Goal: Find specific page/section: Find specific page/section

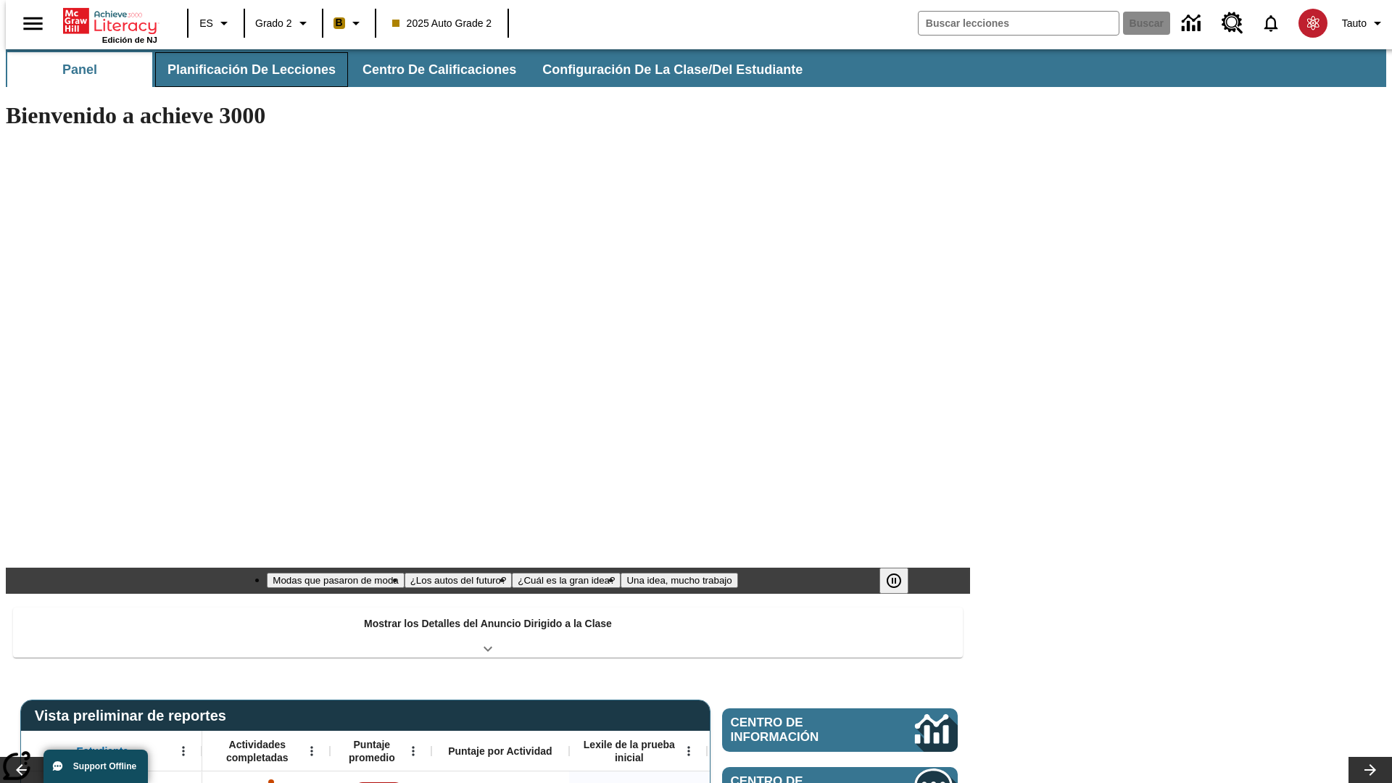
click at [243, 70] on span "Planificación de lecciones" at bounding box center [251, 70] width 168 height 17
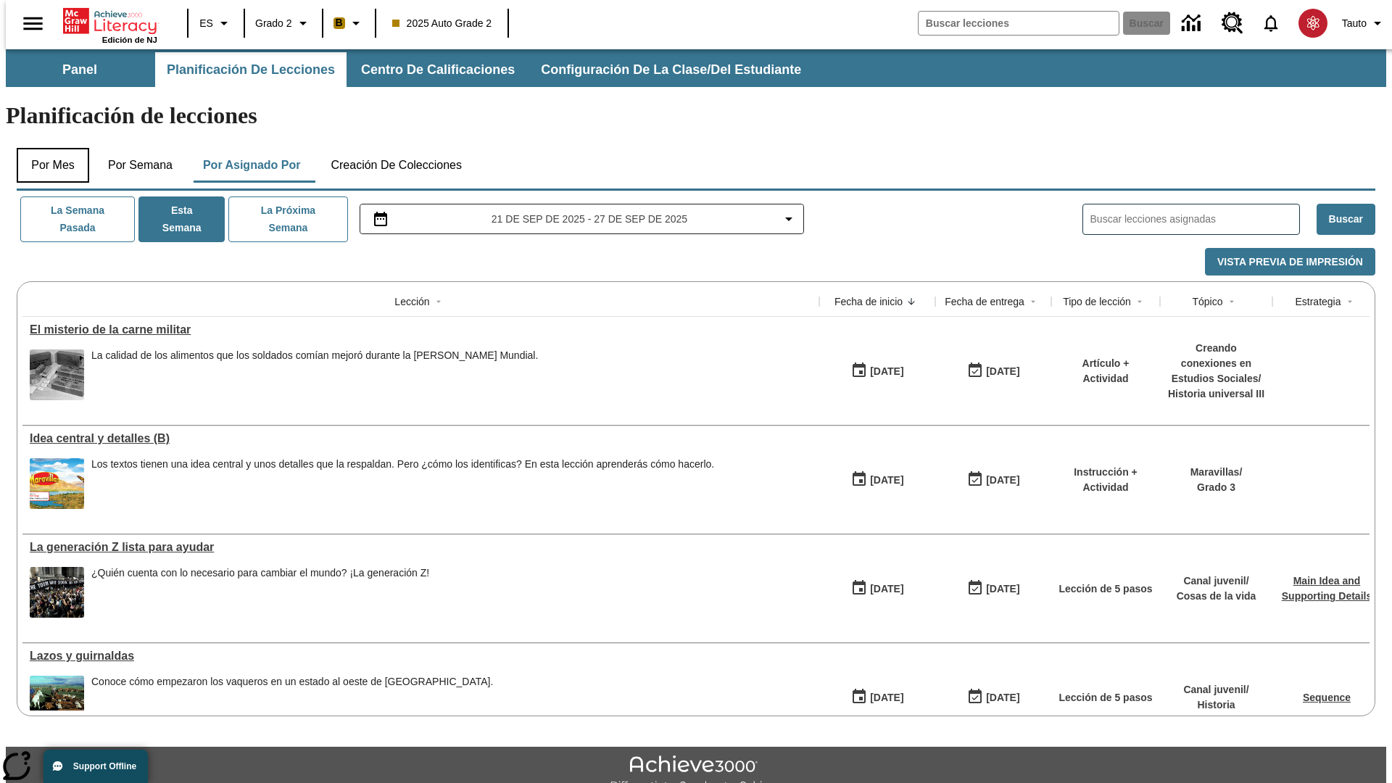
click at [47, 148] on button "Por mes" at bounding box center [53, 165] width 73 height 35
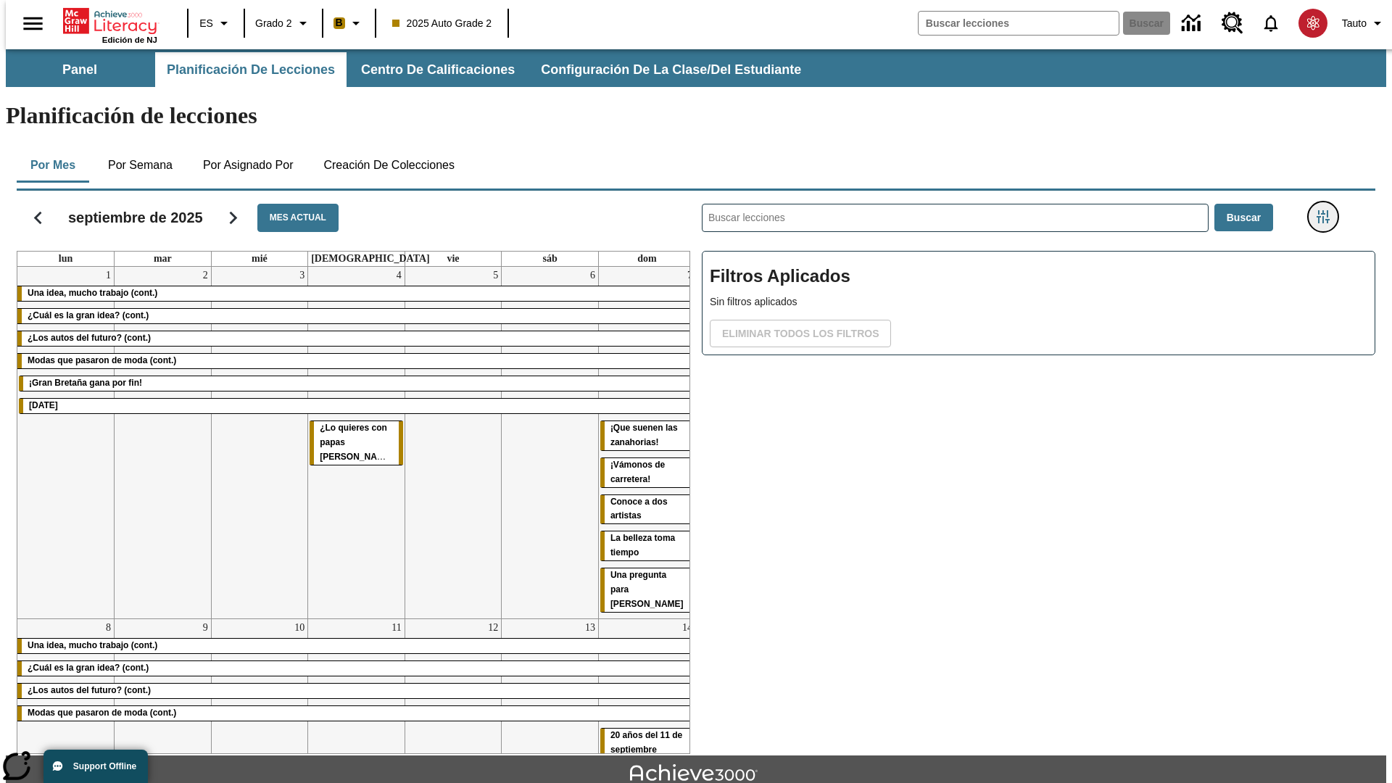
click at [1328, 210] on icon "Menú lateral de filtros" at bounding box center [1323, 216] width 13 height 13
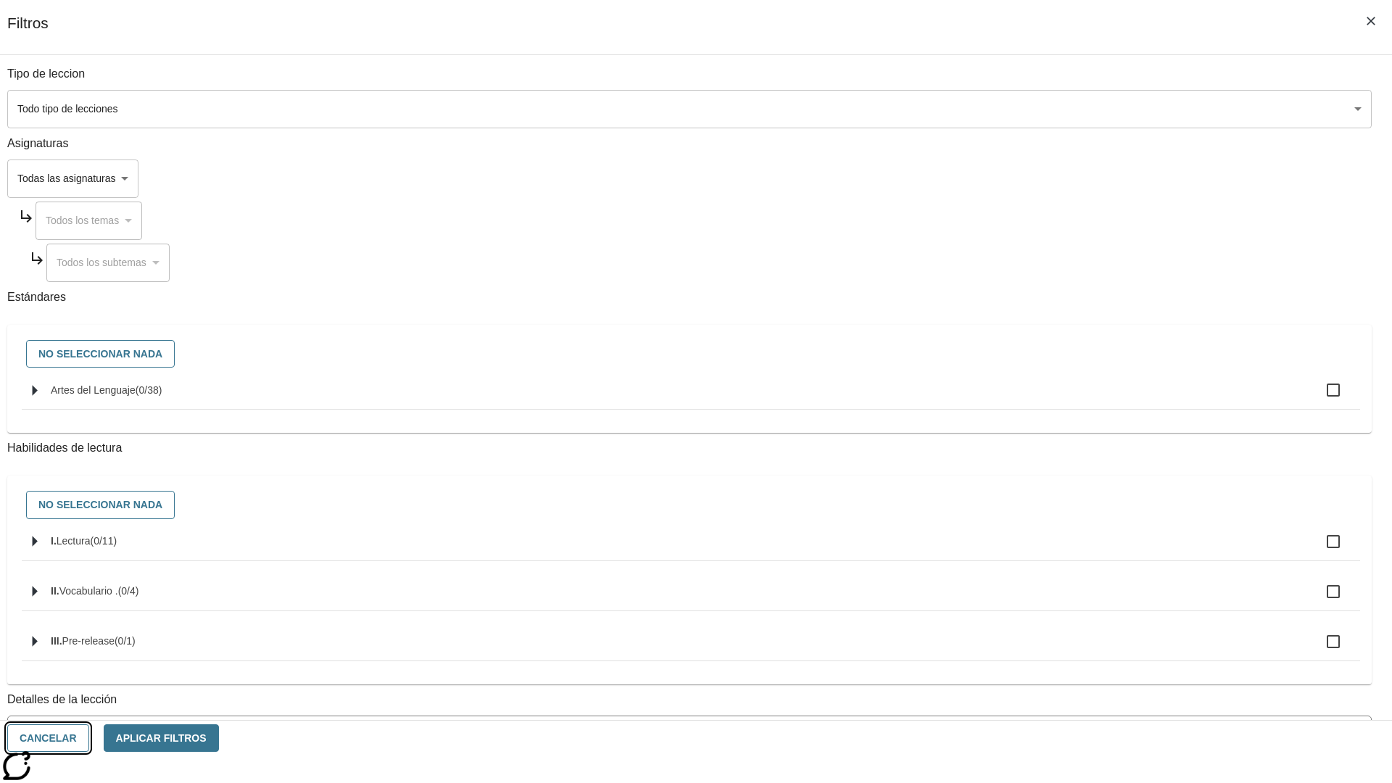
click at [89, 738] on button "Cancelar" at bounding box center [48, 738] width 82 height 28
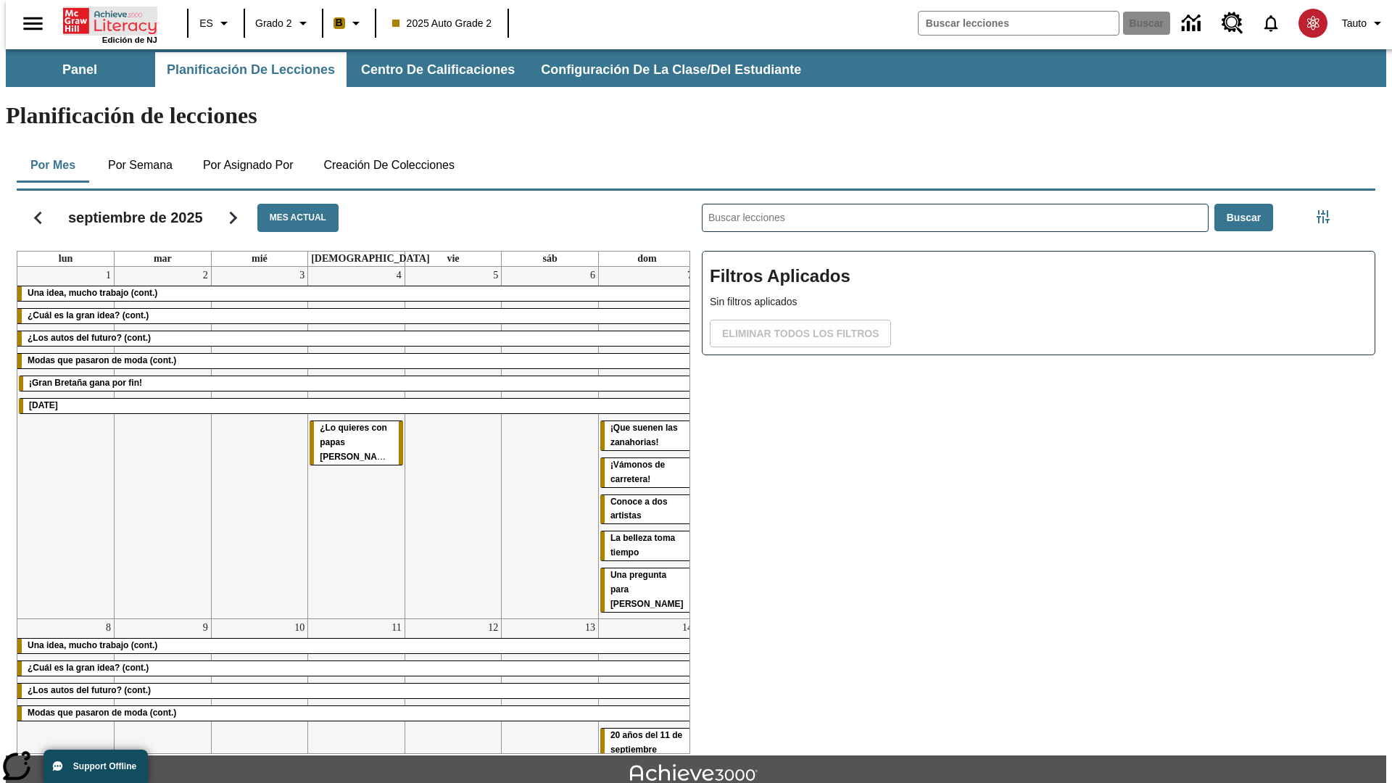
click at [104, 20] on icon "Portada" at bounding box center [111, 21] width 96 height 29
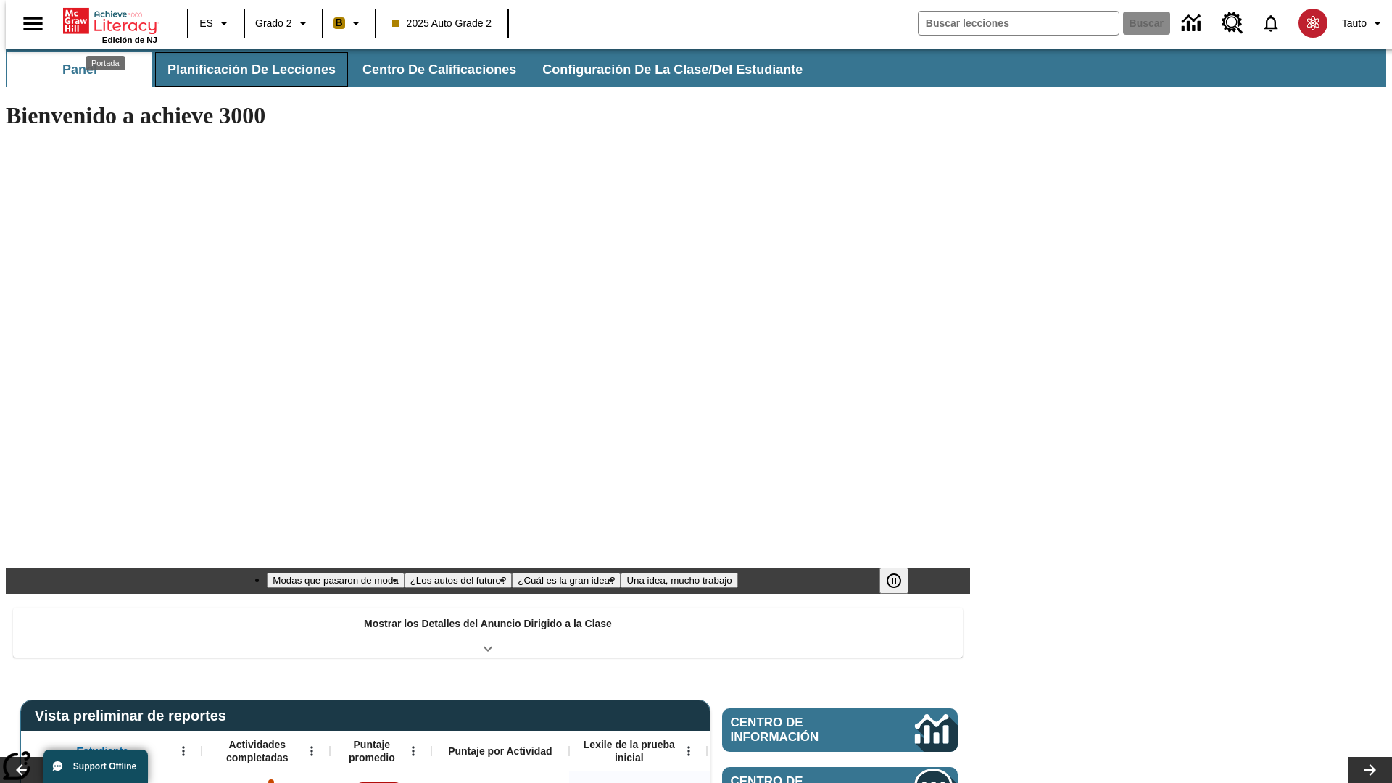
click at [243, 70] on span "Planificación de lecciones" at bounding box center [251, 70] width 168 height 17
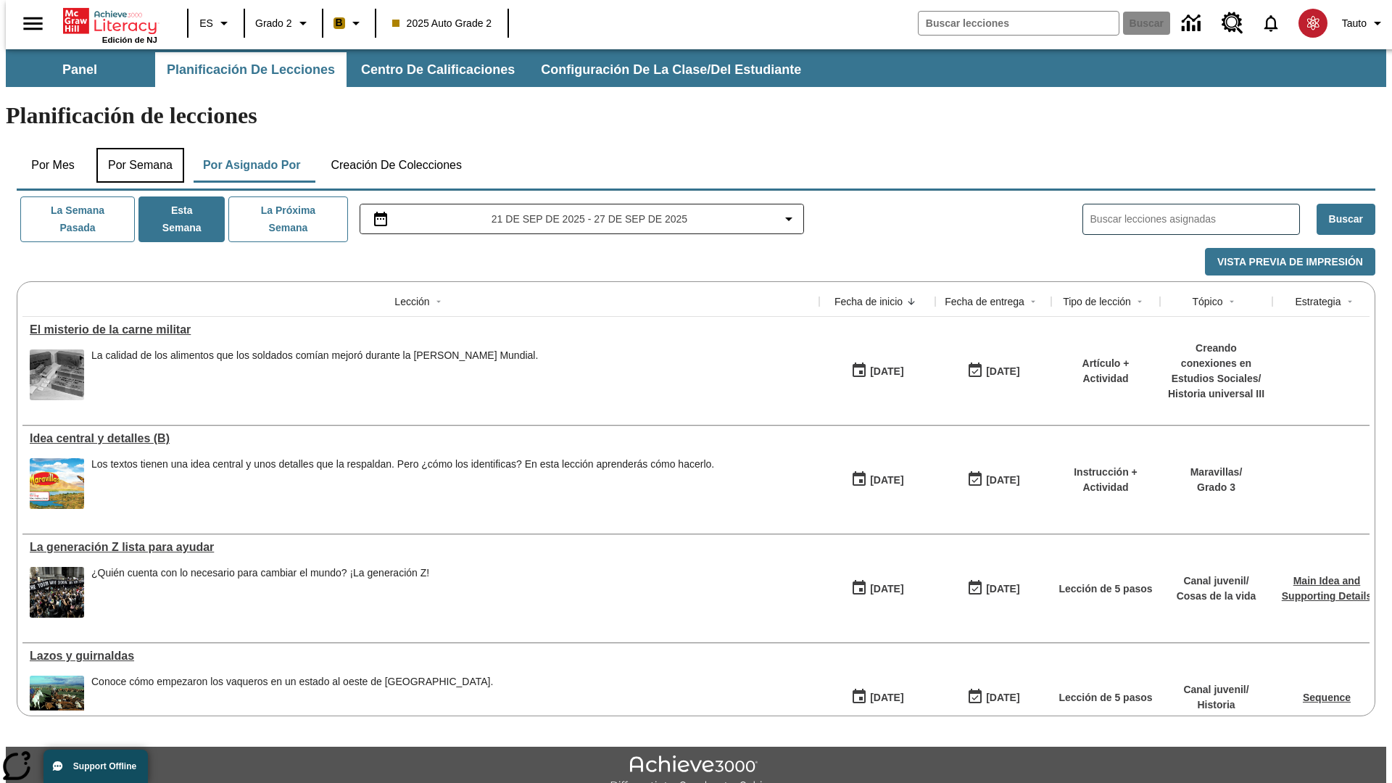
click at [136, 148] on button "Por semana" at bounding box center [140, 165] width 88 height 35
